Goal: Task Accomplishment & Management: Manage account settings

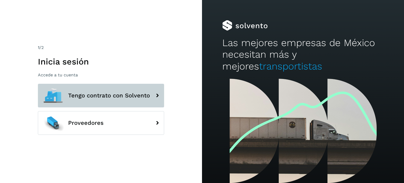
click at [125, 97] on span "Tengo contrato con Solvento" at bounding box center [109, 95] width 82 height 6
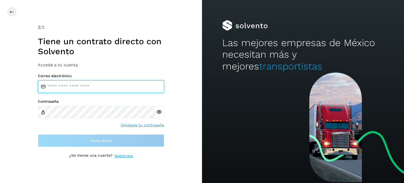
click at [93, 87] on input "email" at bounding box center [101, 86] width 126 height 13
type input "**********"
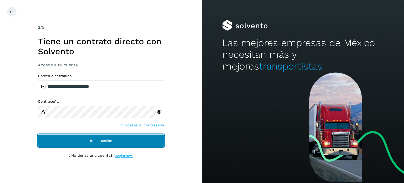
click at [91, 137] on button "Inicia sesión" at bounding box center [101, 140] width 126 height 13
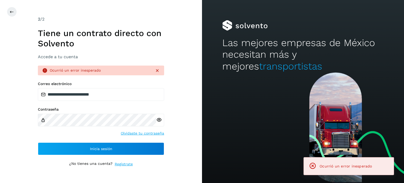
click at [158, 72] on icon at bounding box center [157, 70] width 5 height 5
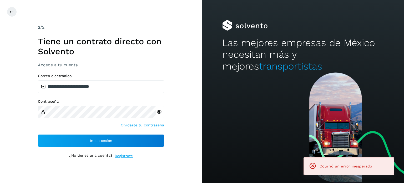
click at [160, 113] on icon at bounding box center [159, 112] width 6 height 6
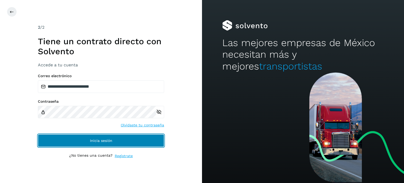
click at [84, 142] on button "Inicia sesión" at bounding box center [101, 140] width 126 height 13
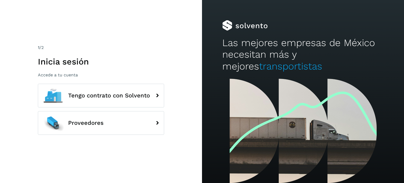
click at [77, 99] on span "Tengo contrato con Solvento" at bounding box center [109, 95] width 82 height 6
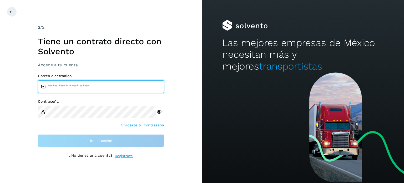
click at [103, 87] on input "email" at bounding box center [101, 86] width 126 height 13
type input "**********"
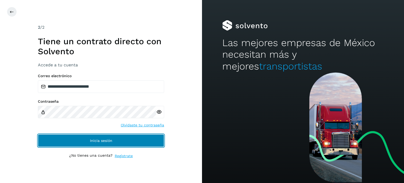
click at [103, 138] on button "Inicia sesión" at bounding box center [101, 140] width 126 height 13
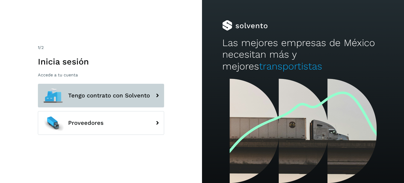
click at [125, 88] on button "Tengo contrato con Solvento" at bounding box center [101, 96] width 126 height 24
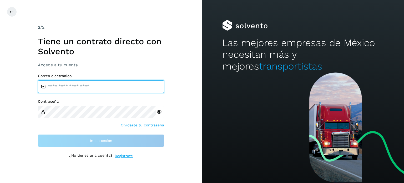
click at [96, 87] on input "email" at bounding box center [101, 86] width 126 height 13
type input "**********"
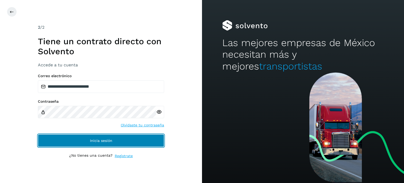
click at [91, 137] on button "Inicia sesión" at bounding box center [101, 140] width 126 height 13
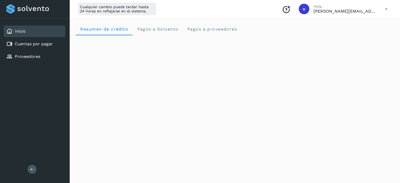
click at [384, 11] on icon at bounding box center [386, 9] width 11 height 11
click at [359, 34] on div "Cerrar sesión" at bounding box center [360, 34] width 63 height 10
